Goal: Find specific page/section: Find specific page/section

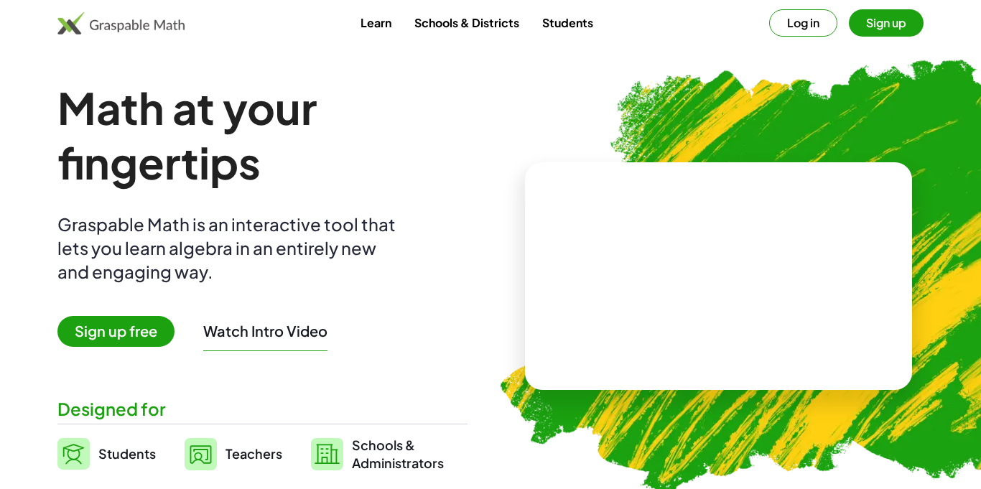
scroll to position [88, 0]
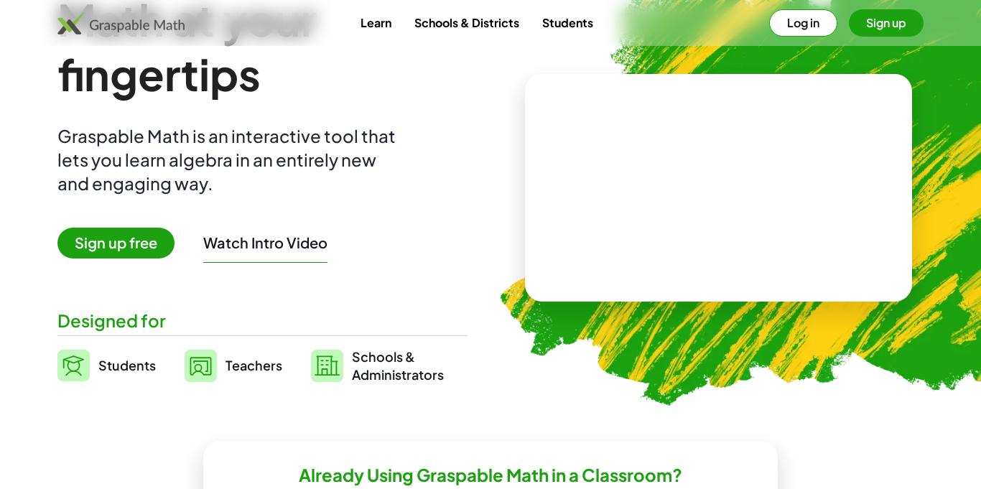
click at [594, 25] on link "Students" at bounding box center [568, 22] width 74 height 27
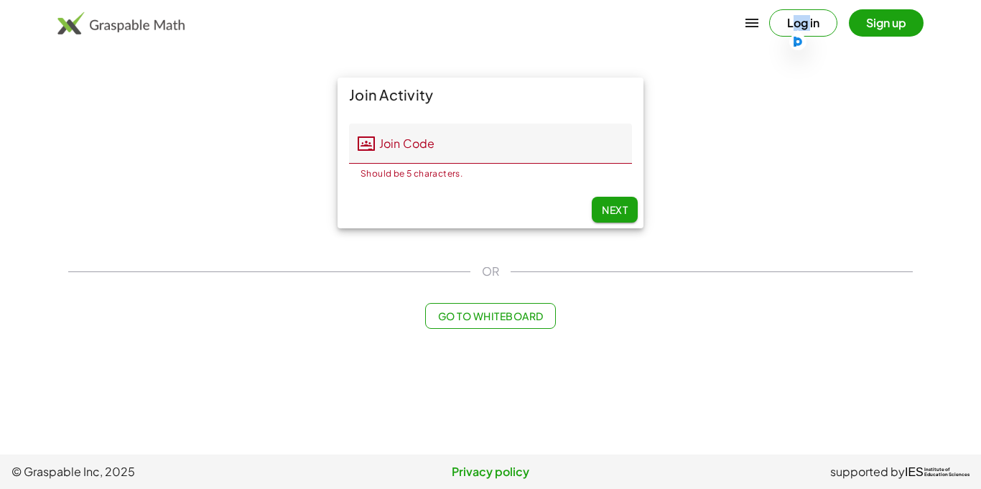
click at [594, 25] on div "Log in Sign up" at bounding box center [490, 23] width 981 height 34
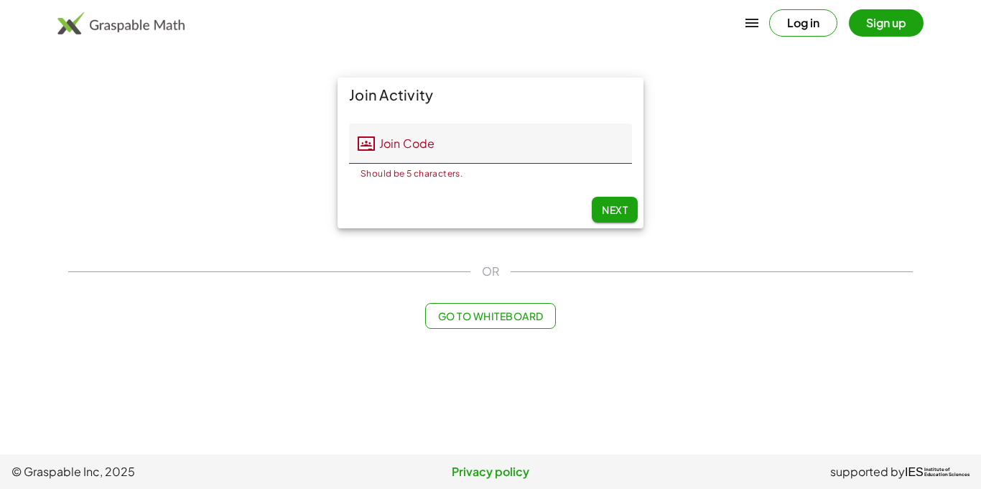
click at [594, 25] on div "Log in Sign up" at bounding box center [490, 23] width 981 height 34
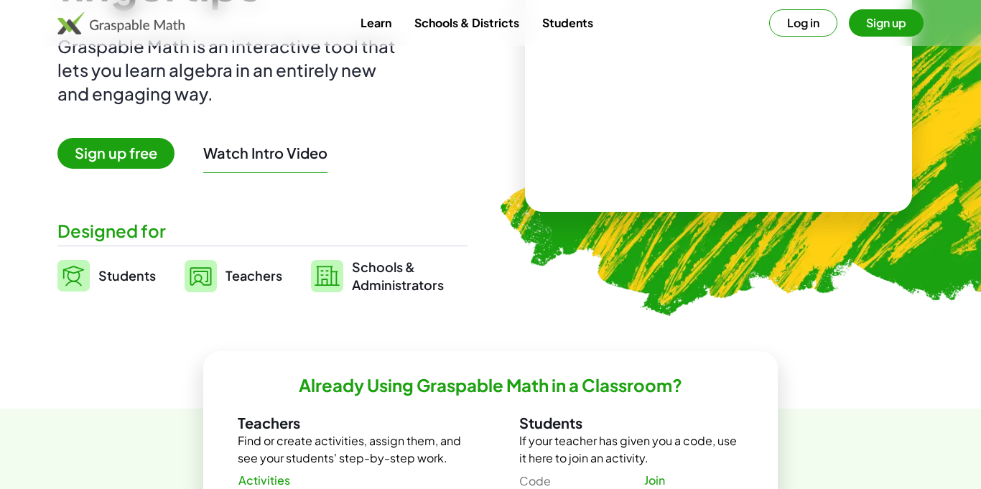
scroll to position [179, 0]
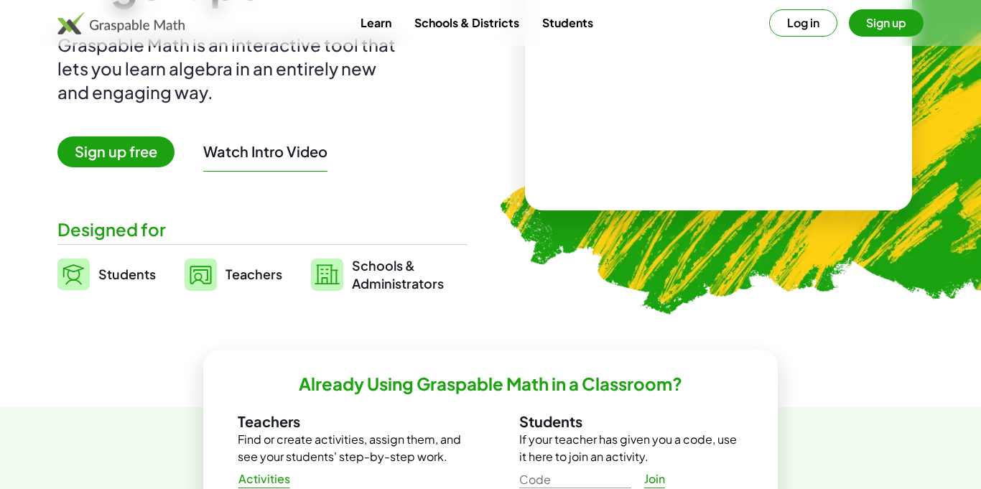
click at [359, 269] on span "Schools & Administrators" at bounding box center [398, 274] width 92 height 36
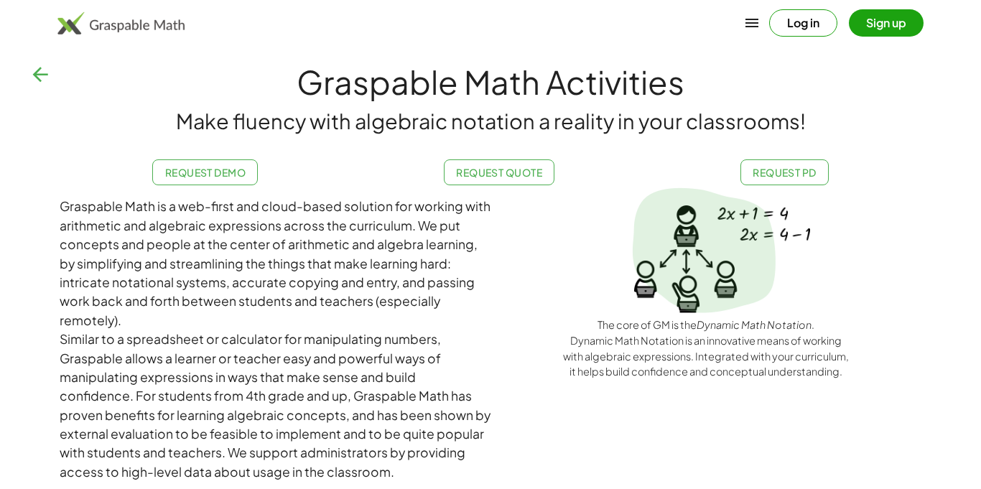
click at [359, 269] on div "Graspable Math is a web-first and cloud-based solution for working with arithme…" at bounding box center [275, 263] width 431 height 133
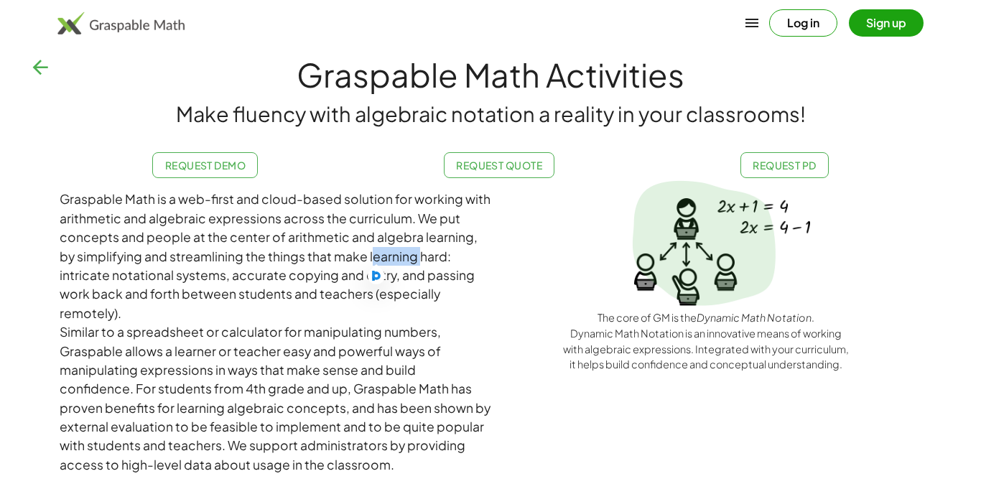
scroll to position [2, 0]
